Goal: Check status: Check status

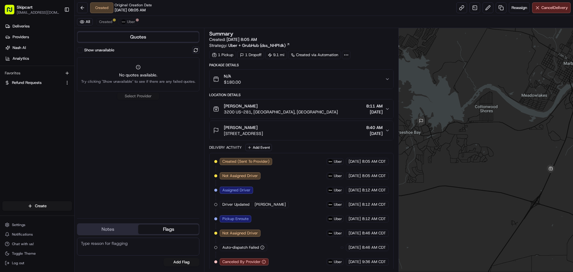
click at [384, 80] on div "N/A $180.00" at bounding box center [299, 79] width 172 height 12
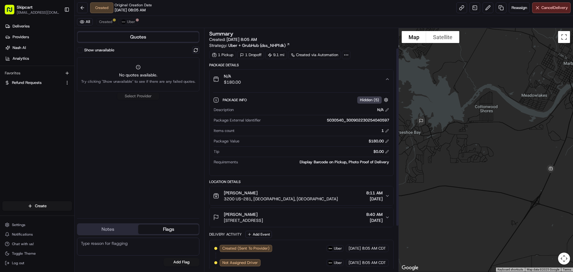
scroll to position [89, 0]
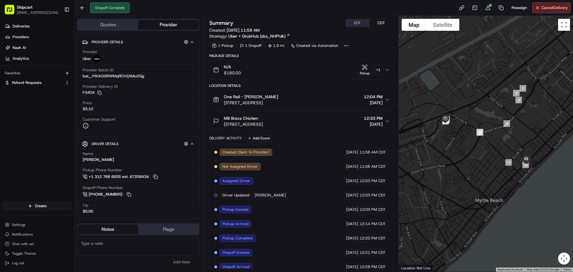
click at [388, 69] on icon "button" at bounding box center [387, 69] width 5 height 5
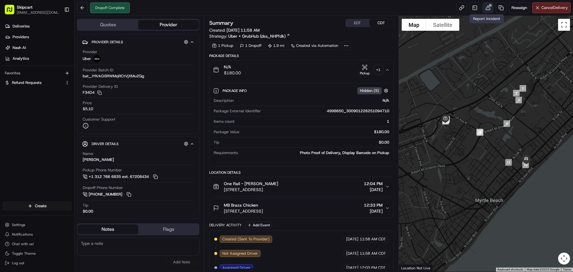
click at [489, 10] on button at bounding box center [488, 7] width 11 height 11
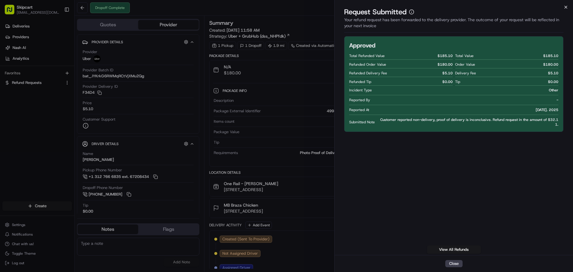
click at [565, 7] on icon "button" at bounding box center [566, 7] width 5 height 5
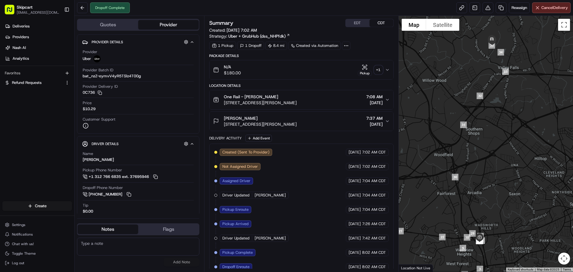
click at [388, 69] on icon "button" at bounding box center [387, 69] width 5 height 5
